Goal: Task Accomplishment & Management: Manage account settings

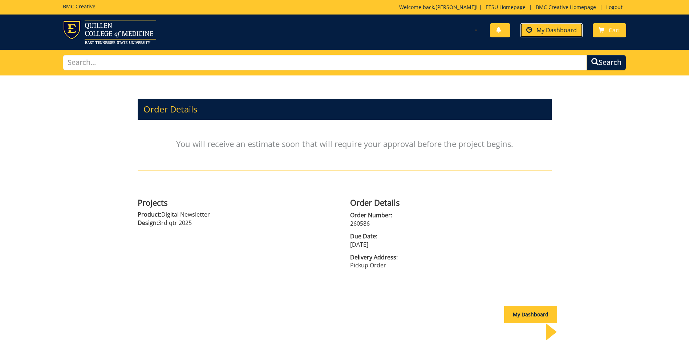
click at [562, 35] on link "My Dashboard" at bounding box center [551, 30] width 62 height 14
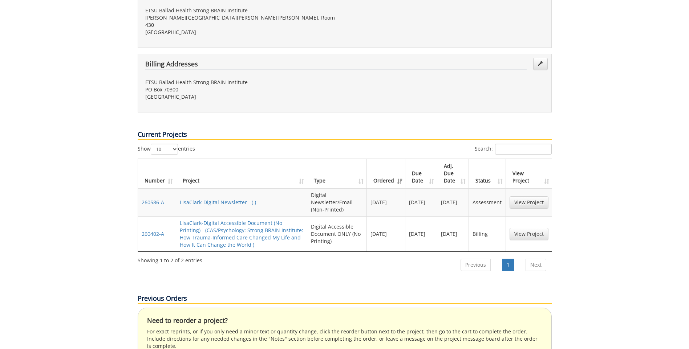
scroll to position [218, 0]
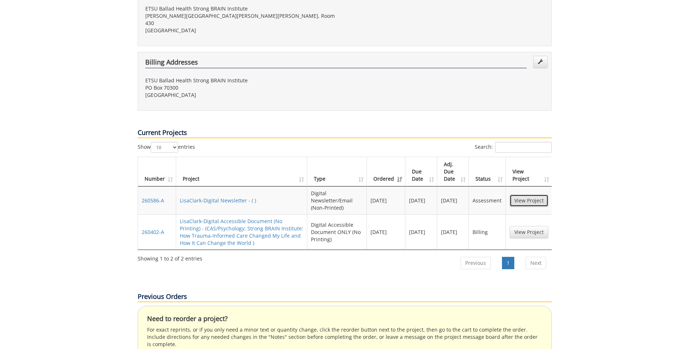
click at [528, 195] on link "View Project" at bounding box center [528, 201] width 39 height 12
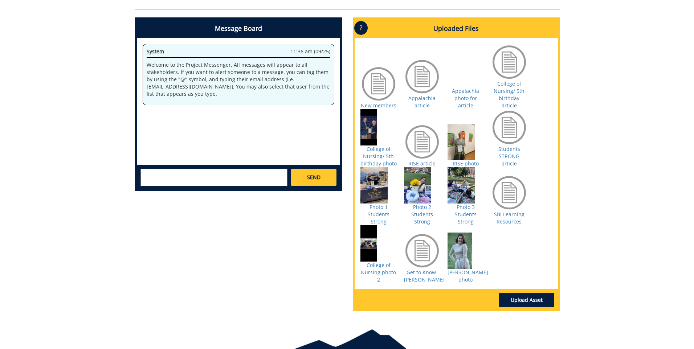
scroll to position [254, 0]
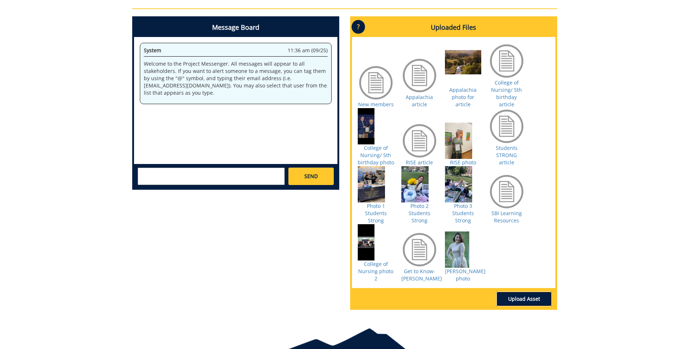
click at [533, 292] on link "Upload Asset" at bounding box center [523, 299] width 55 height 15
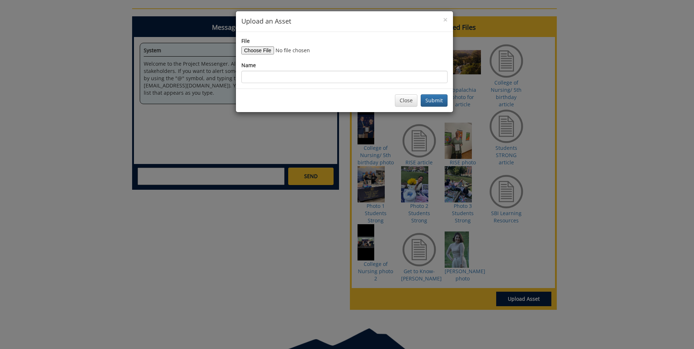
click at [671, 197] on div "× Upload an Asset File Name Close Submit" at bounding box center [347, 174] width 694 height 349
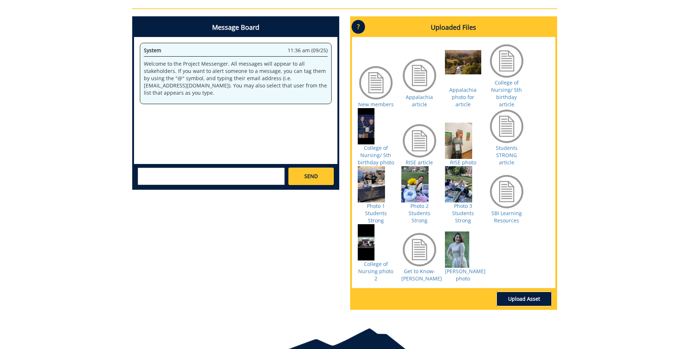
click at [535, 292] on link "Upload Asset" at bounding box center [523, 299] width 55 height 15
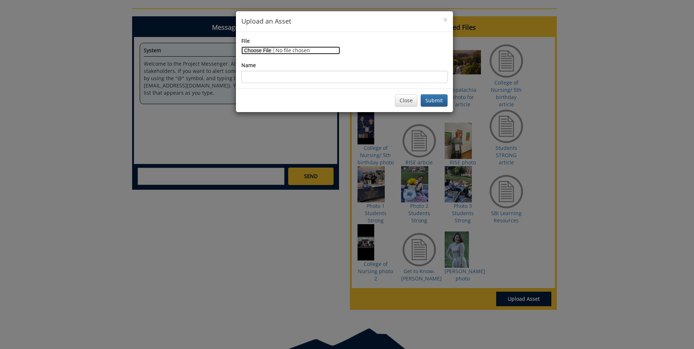
click at [253, 49] on input "File" at bounding box center [290, 50] width 99 height 8
type input "C:\fakepath\New Faculty Orientation 1.jpeg"
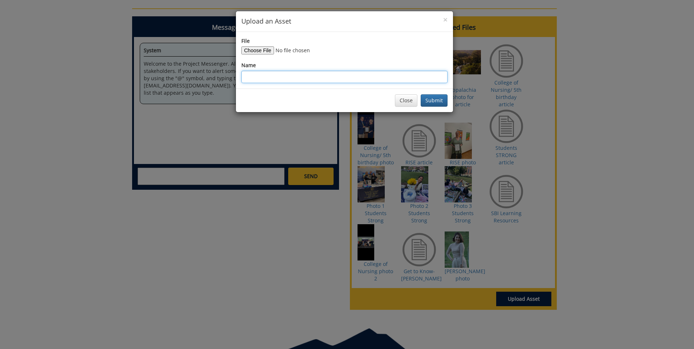
click at [253, 77] on input "Name" at bounding box center [344, 77] width 206 height 12
type input "New Faculty orientation photo 1"
click at [432, 99] on button "Submit" at bounding box center [434, 100] width 27 height 12
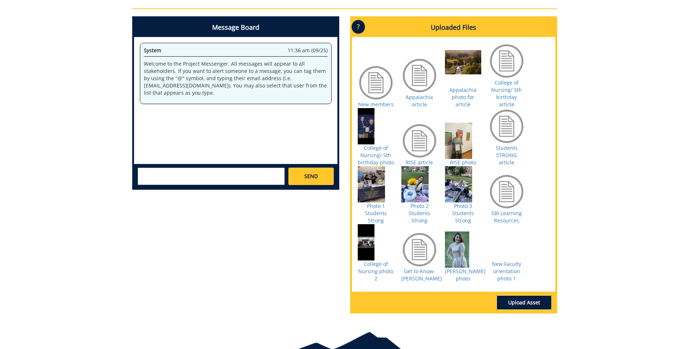
click at [526, 298] on link "Upload Asset" at bounding box center [523, 303] width 55 height 15
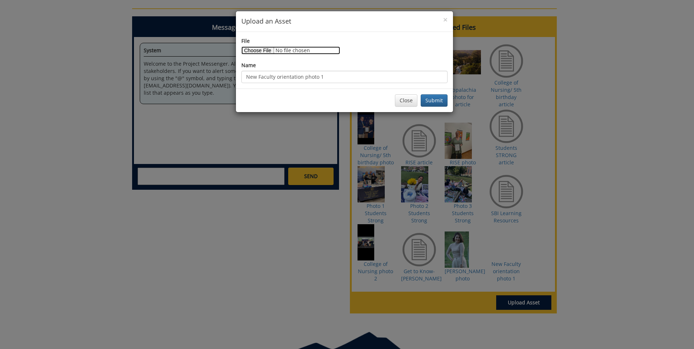
click at [261, 50] on input "File" at bounding box center [290, 50] width 99 height 8
type input "C:\fakepath\New Faculty orientation 2.jpeg"
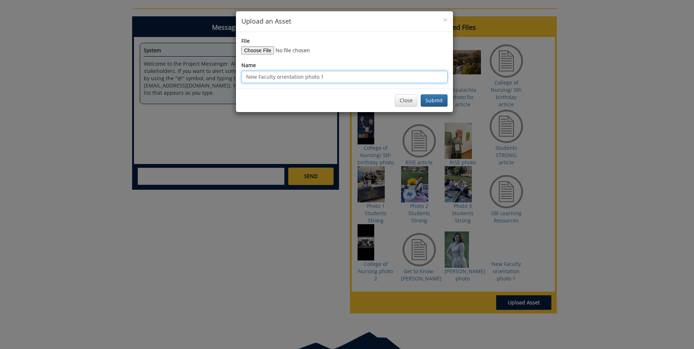
click at [321, 77] on input "New Faculty orientation photo 1" at bounding box center [344, 77] width 206 height 12
type input "New Faculty orientation photo 2"
click at [439, 100] on button "Submit" at bounding box center [434, 100] width 27 height 12
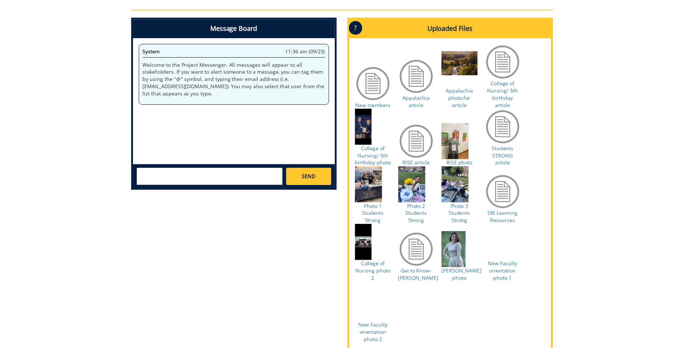
scroll to position [349, 0]
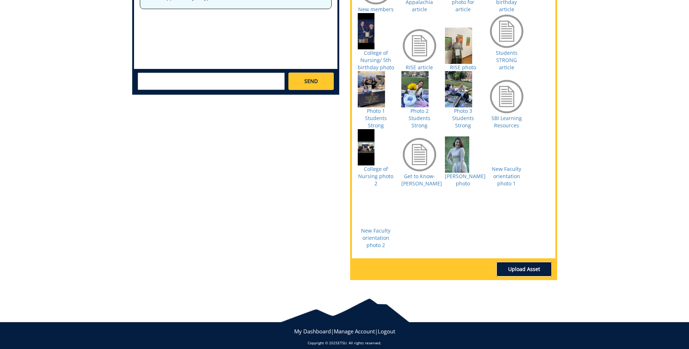
click at [523, 262] on link "Upload Asset" at bounding box center [523, 269] width 55 height 15
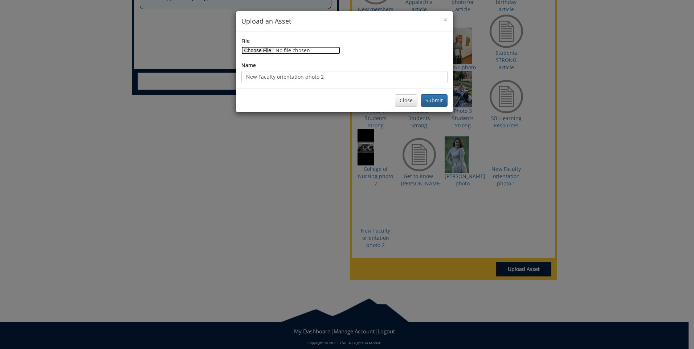
click at [257, 48] on input "File" at bounding box center [290, 50] width 99 height 8
click at [253, 49] on input "File" at bounding box center [290, 50] width 99 height 8
type input "C:\fakepath\Photo Identification.docx"
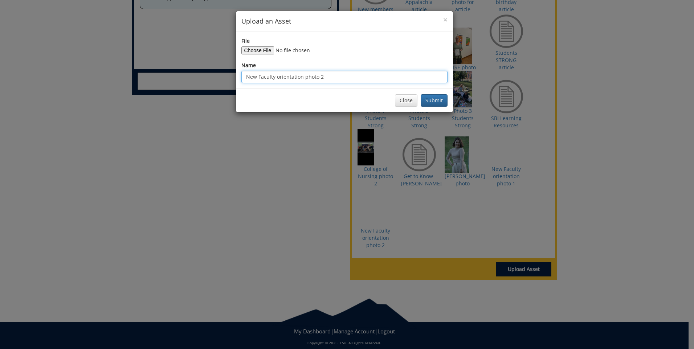
drag, startPoint x: 325, startPoint y: 76, endPoint x: 191, endPoint y: 84, distance: 133.8
click at [191, 84] on div "× Upload an Asset File Name New Faculty orientation photo 2 Close Submit" at bounding box center [347, 174] width 694 height 349
type input "Photo identification"
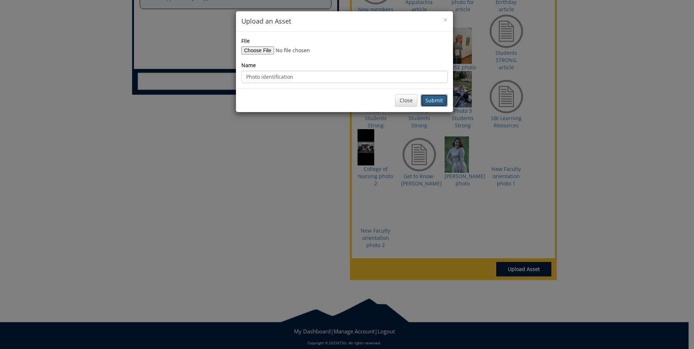
click at [438, 103] on button "Submit" at bounding box center [434, 100] width 27 height 12
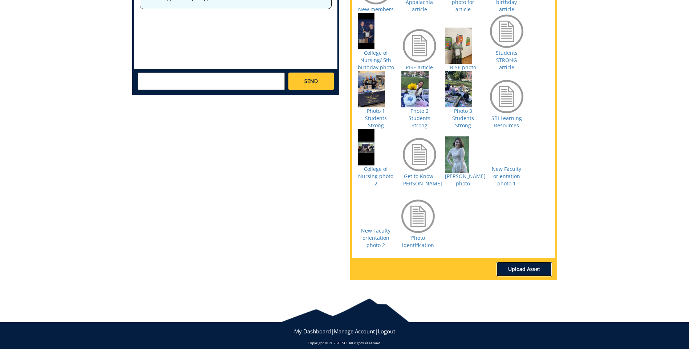
click at [523, 263] on link "Upload Asset" at bounding box center [523, 269] width 55 height 15
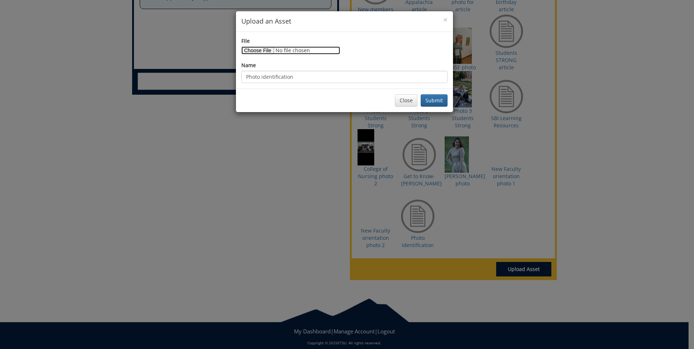
click at [252, 49] on input "File" at bounding box center [290, 50] width 99 height 8
type input "C:\fakepath\box breathing sticker.jpeg"
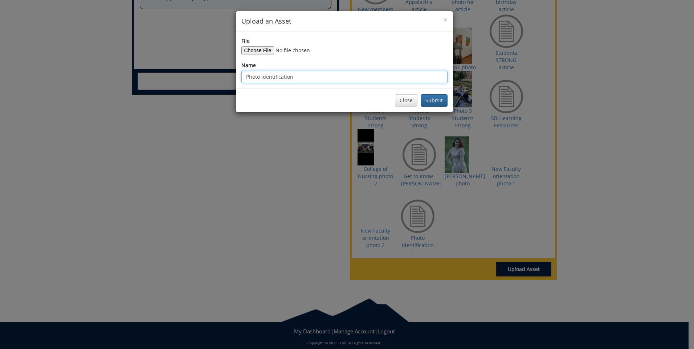
click at [294, 75] on input "Photo identification" at bounding box center [344, 77] width 206 height 12
type input "P"
type input "Include near Welcome Week short article"
click at [436, 101] on button "Submit" at bounding box center [434, 100] width 27 height 12
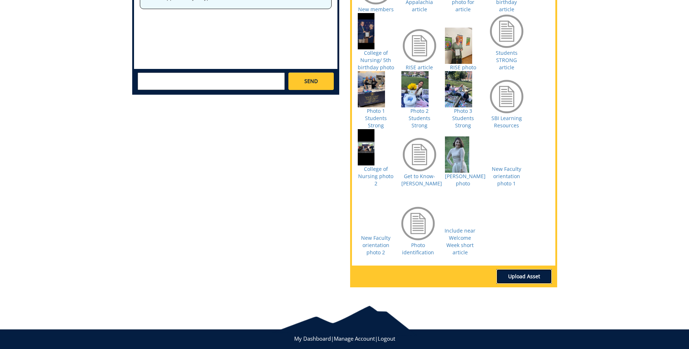
click at [535, 269] on link "Upload Asset" at bounding box center [523, 276] width 55 height 15
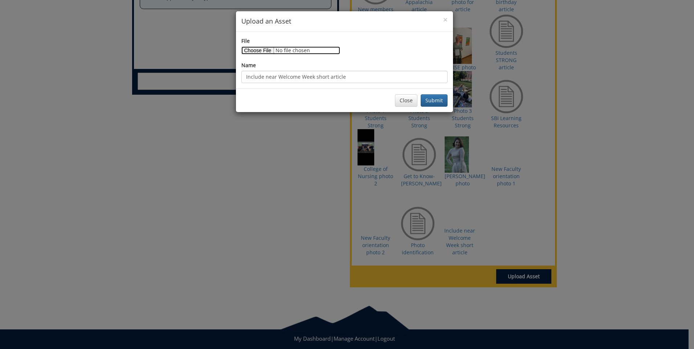
click at [268, 52] on input "File" at bounding box center [290, 50] width 99 height 8
click at [261, 51] on input "File" at bounding box center [290, 50] width 99 height 8
type input "C:\fakepath\Short articles.docx"
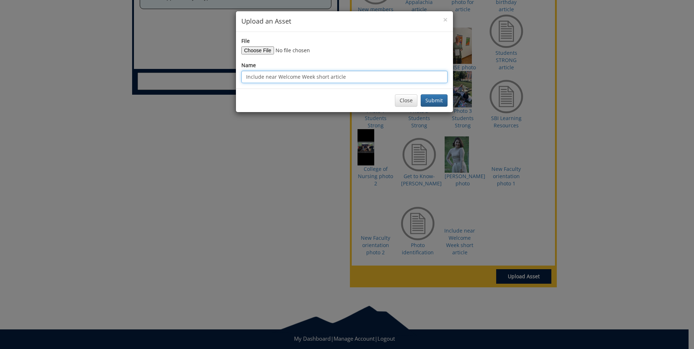
drag, startPoint x: 344, startPoint y: 77, endPoint x: 217, endPoint y: 74, distance: 126.7
click at [217, 74] on div "× Upload an Asset File Name Include near Welcome Week short article Close Submit" at bounding box center [347, 174] width 694 height 349
type input "2 short articles"
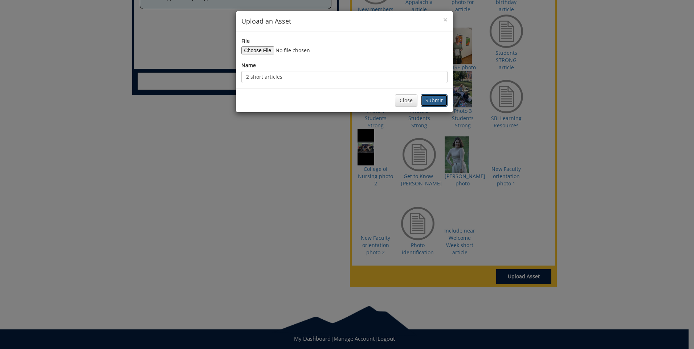
click at [440, 100] on button "Submit" at bounding box center [434, 100] width 27 height 12
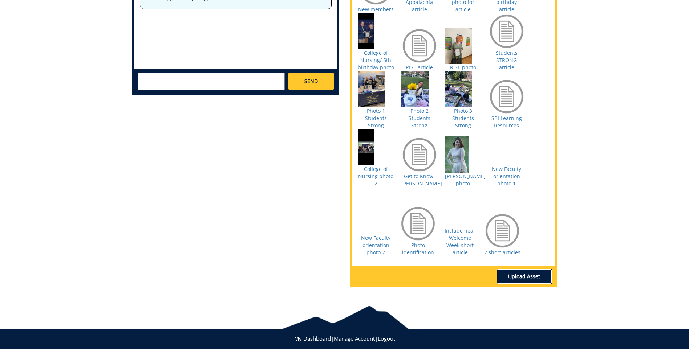
click at [530, 269] on link "Upload Asset" at bounding box center [523, 276] width 55 height 15
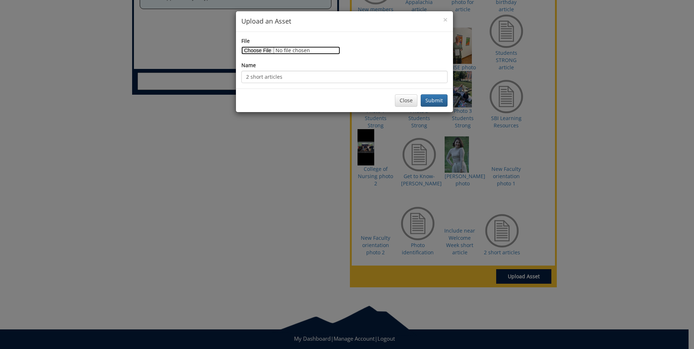
click at [259, 49] on input "File" at bounding box center [290, 50] width 99 height 8
click at [446, 20] on span "×" at bounding box center [445, 20] width 4 height 10
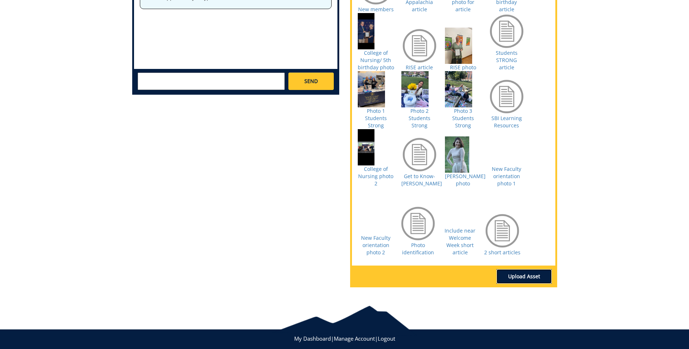
click at [538, 269] on link "Upload Asset" at bounding box center [523, 276] width 55 height 15
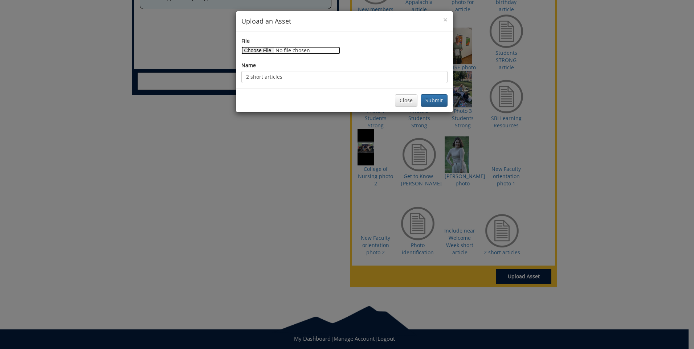
click at [243, 50] on input "File" at bounding box center [290, 50] width 99 height 8
type input "C:\fakepath\Better-Workplaces-VRTCL-RGB-Huge.jpg"
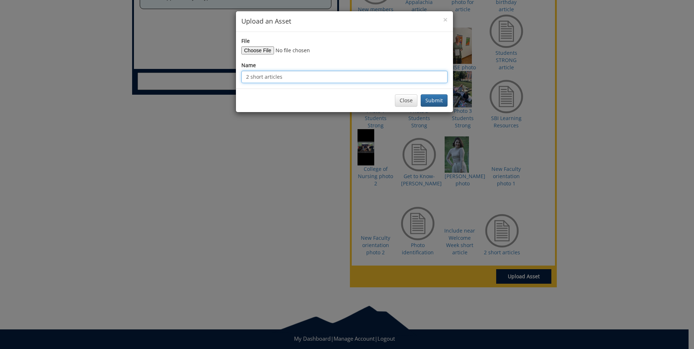
click at [289, 77] on input "2 short articles" at bounding box center [344, 77] width 206 height 12
type input "2"
type input "Better Workplaces TN logo"
click at [439, 100] on button "Submit" at bounding box center [434, 100] width 27 height 12
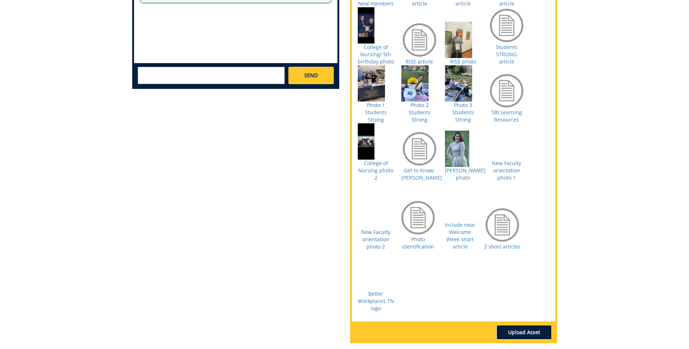
scroll to position [411, 0]
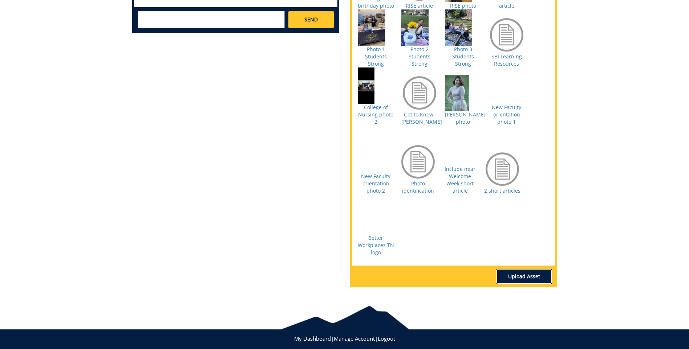
click at [529, 269] on link "Upload Asset" at bounding box center [523, 276] width 55 height 15
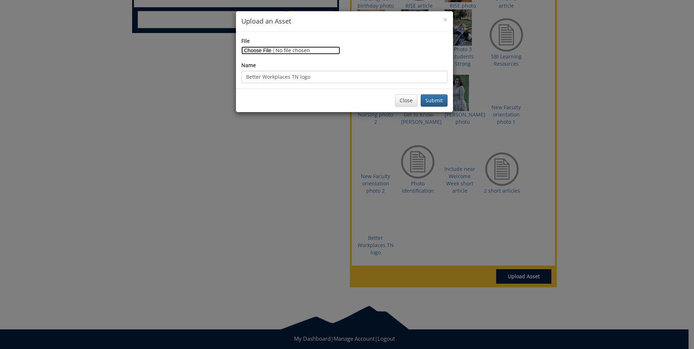
click at [266, 48] on input "File" at bounding box center [290, 50] width 99 height 8
click at [264, 49] on input "File" at bounding box center [290, 50] width 99 height 8
click at [444, 17] on span "×" at bounding box center [445, 20] width 4 height 10
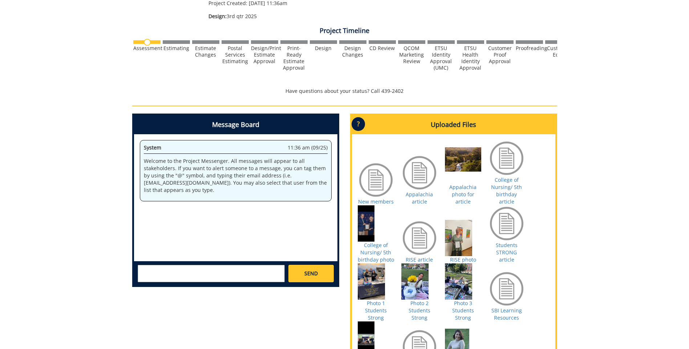
scroll to position [0, 0]
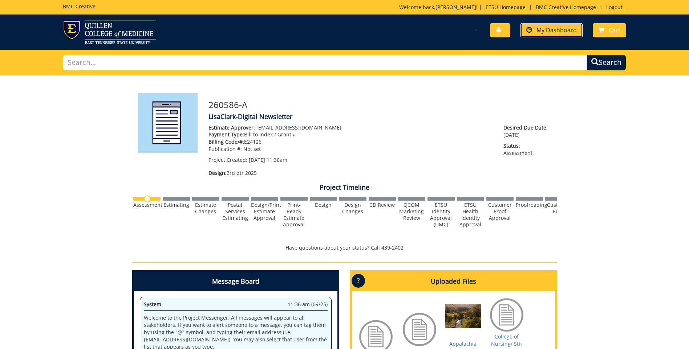
click at [553, 28] on span "My Dashboard" at bounding box center [556, 30] width 40 height 8
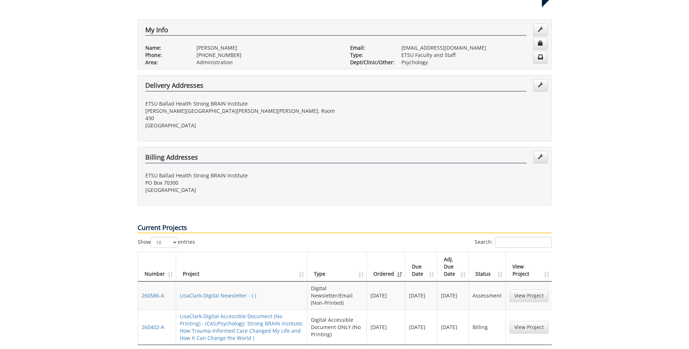
scroll to position [145, 0]
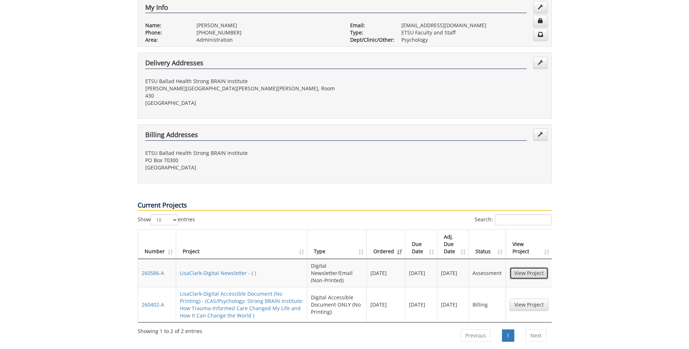
click at [527, 267] on link "View Project" at bounding box center [528, 273] width 39 height 12
